Goal: Navigation & Orientation: Find specific page/section

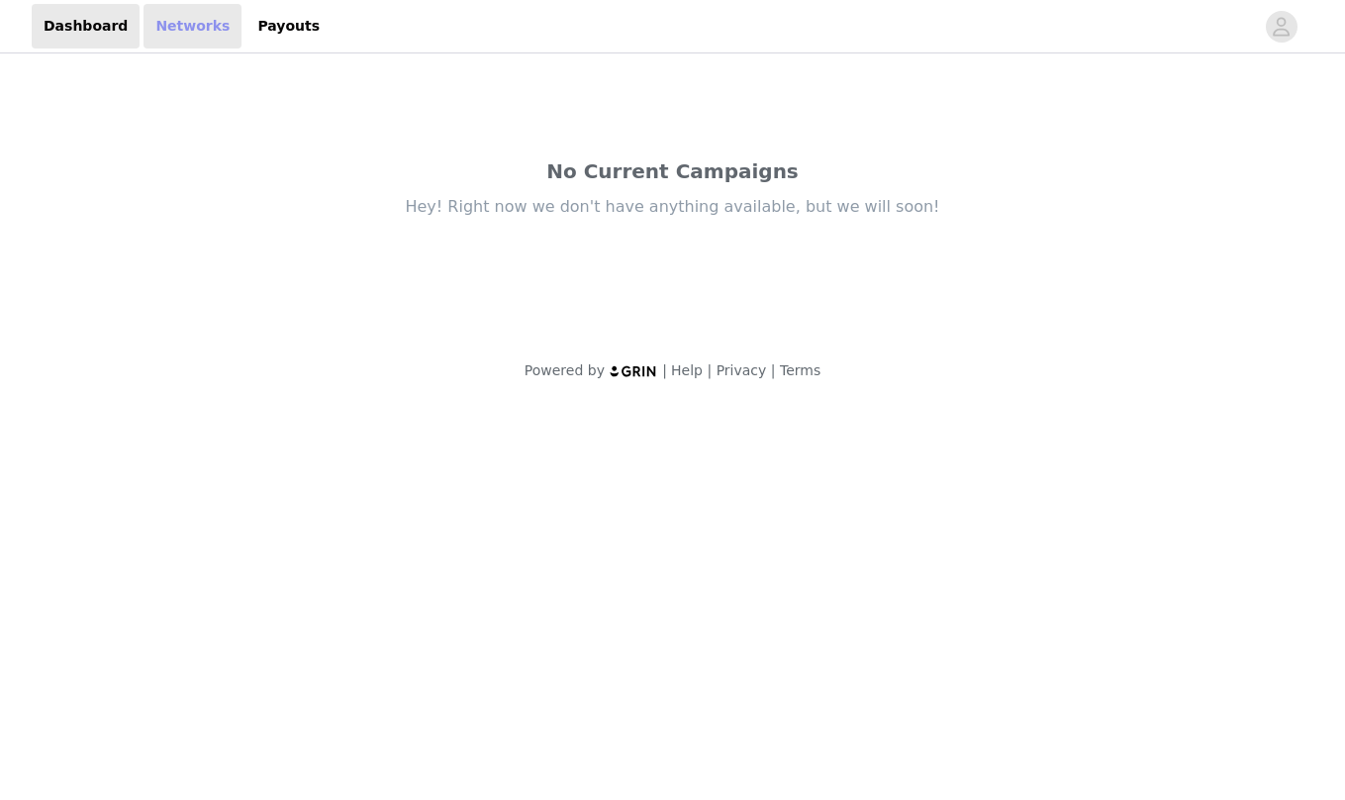
click at [182, 41] on link "Networks" at bounding box center [193, 26] width 98 height 45
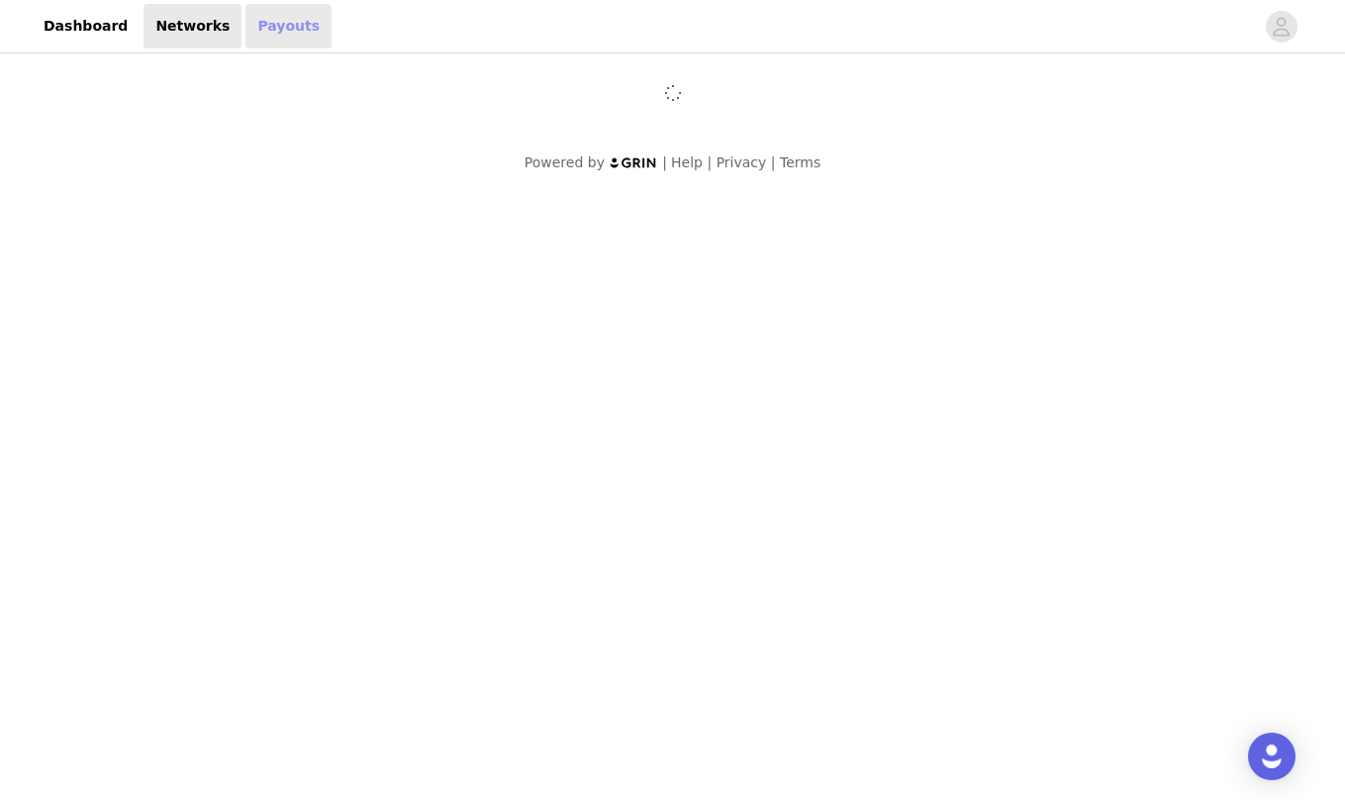
click at [271, 31] on link "Payouts" at bounding box center [289, 26] width 86 height 45
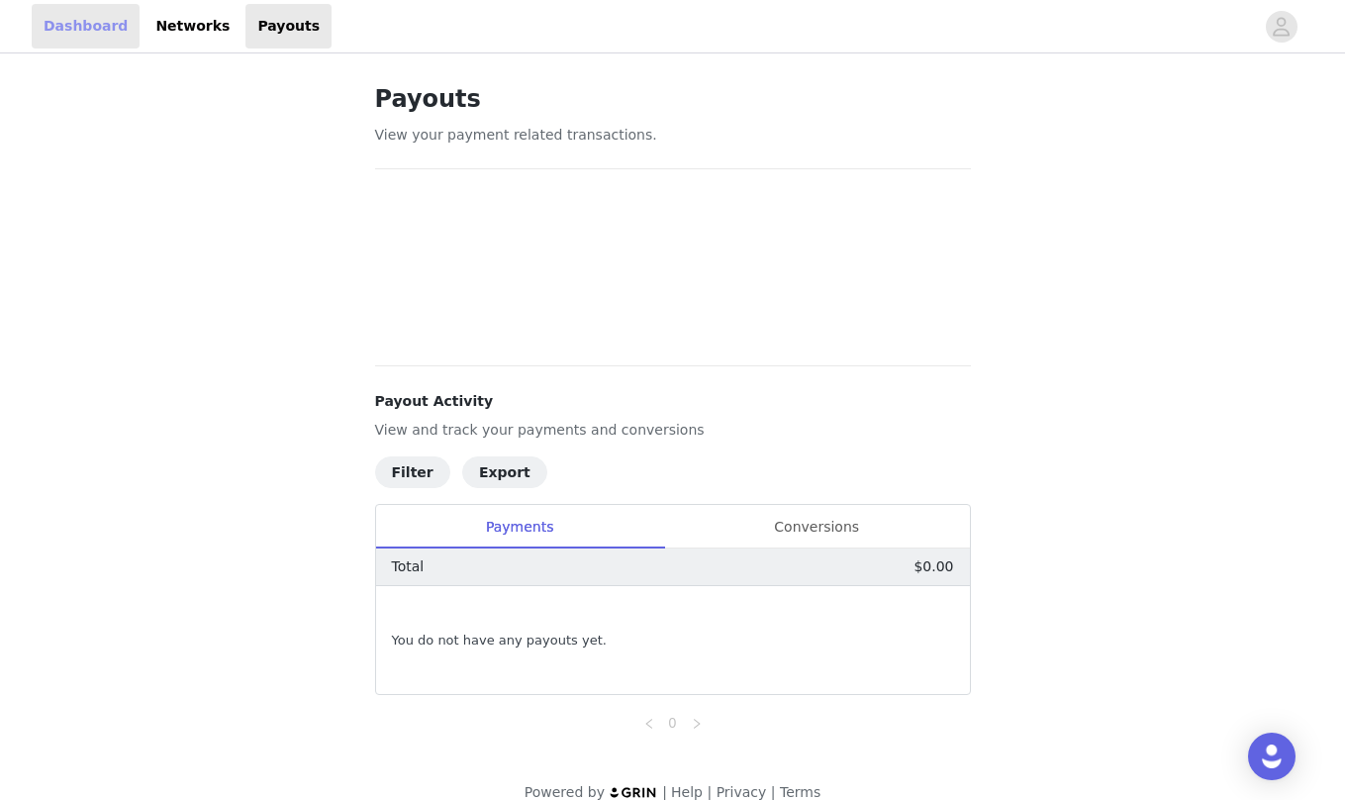
click at [76, 15] on link "Dashboard" at bounding box center [86, 26] width 108 height 45
